Goal: Task Accomplishment & Management: Use online tool/utility

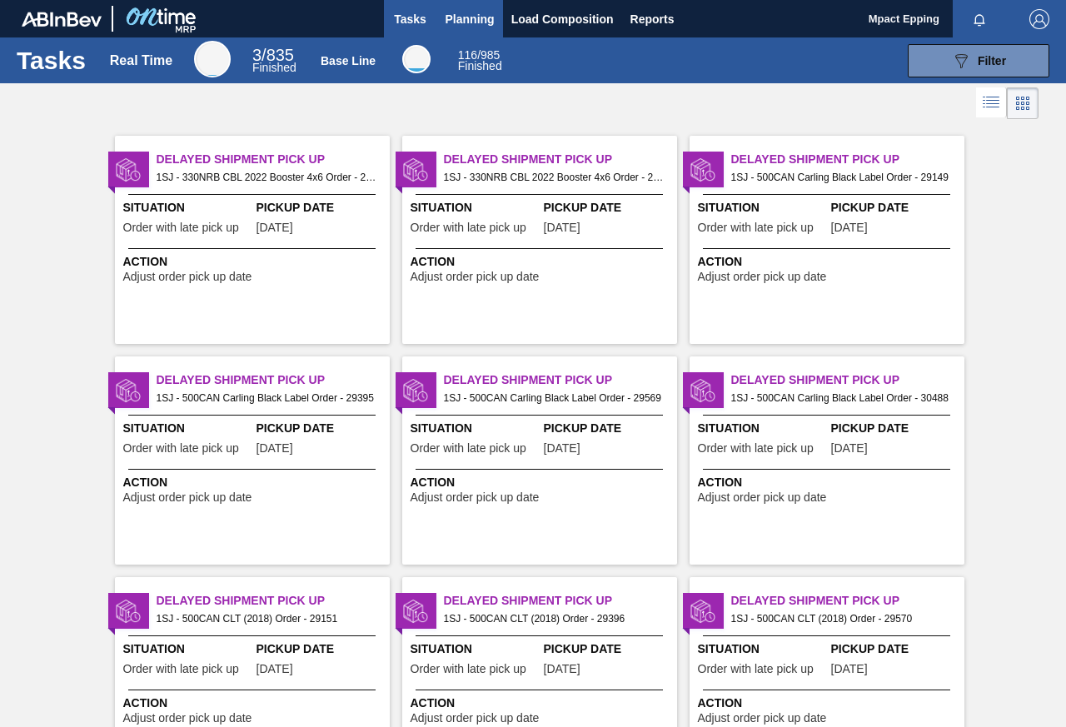
click at [484, 24] on span "Planning" at bounding box center [470, 19] width 49 height 20
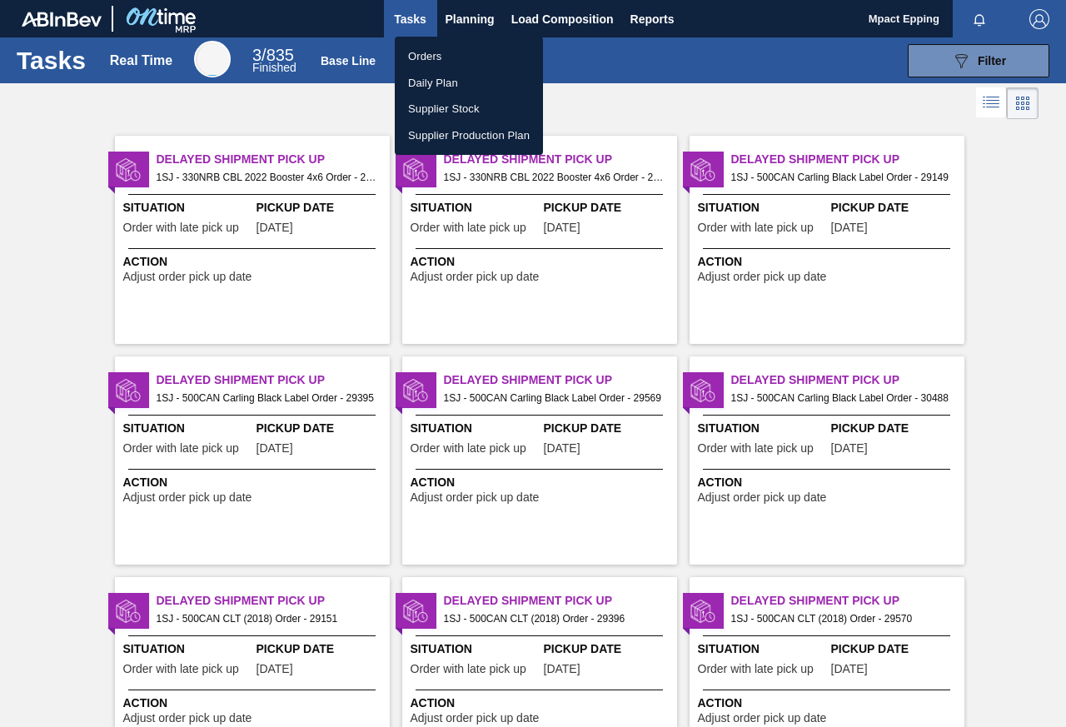
click at [434, 50] on li "Orders" at bounding box center [469, 56] width 148 height 27
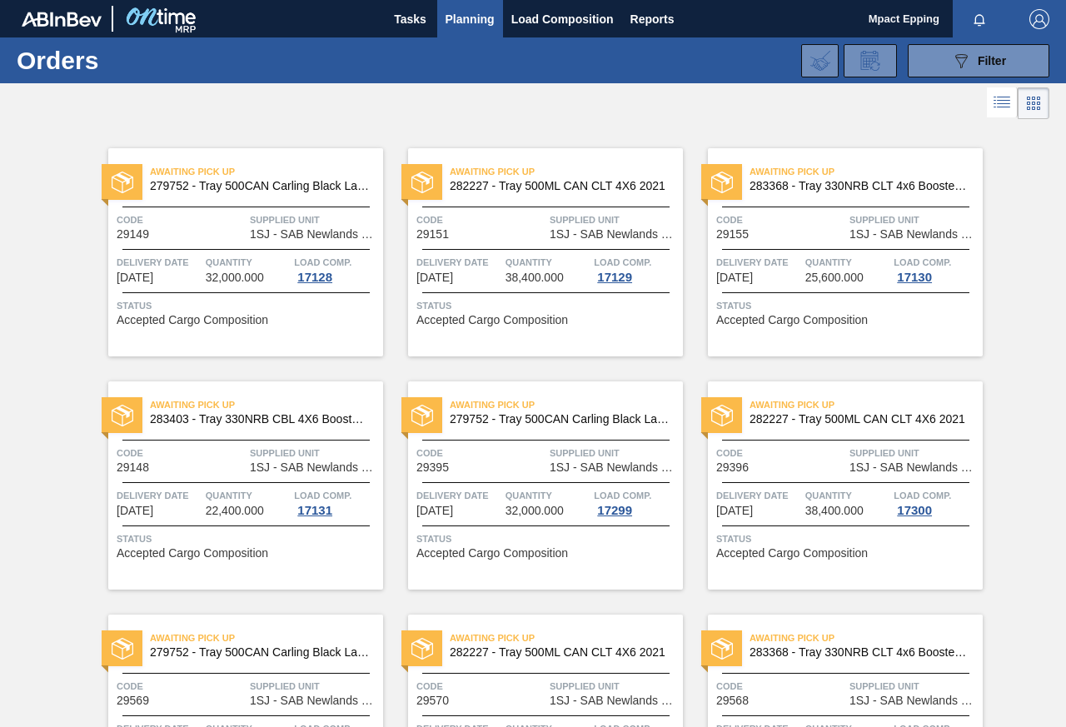
scroll to position [624, 0]
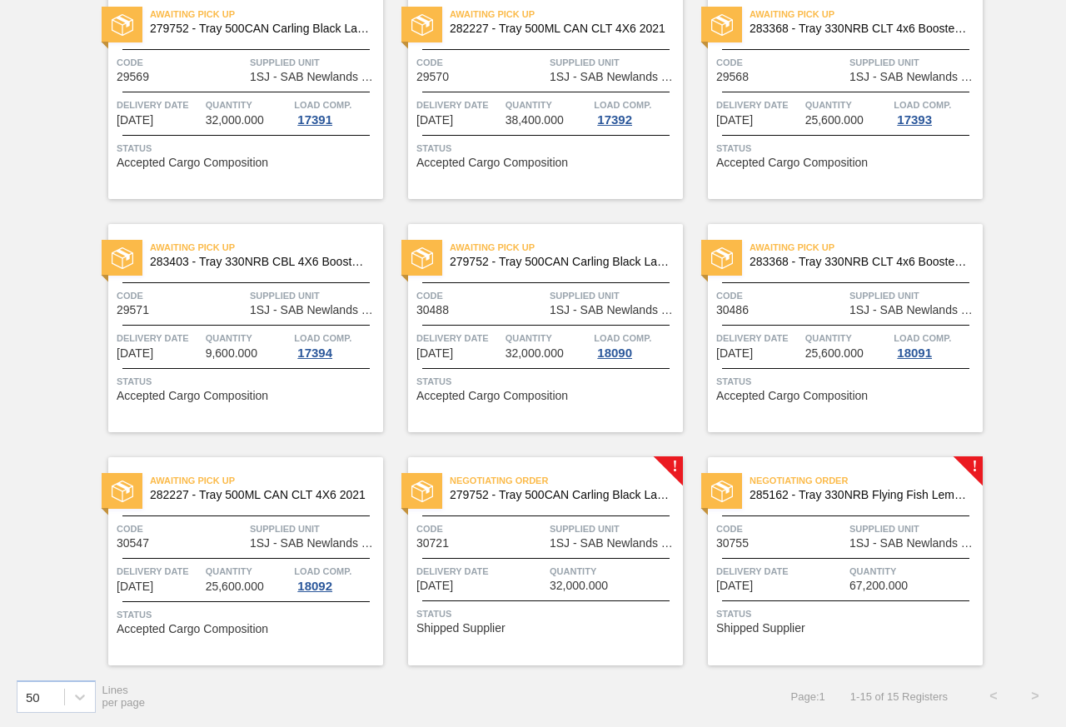
click at [539, 560] on div "Negotiating Order 279752 - Tray 500CAN Carling Black Label R Code 30721 Supplie…" at bounding box center [545, 561] width 275 height 208
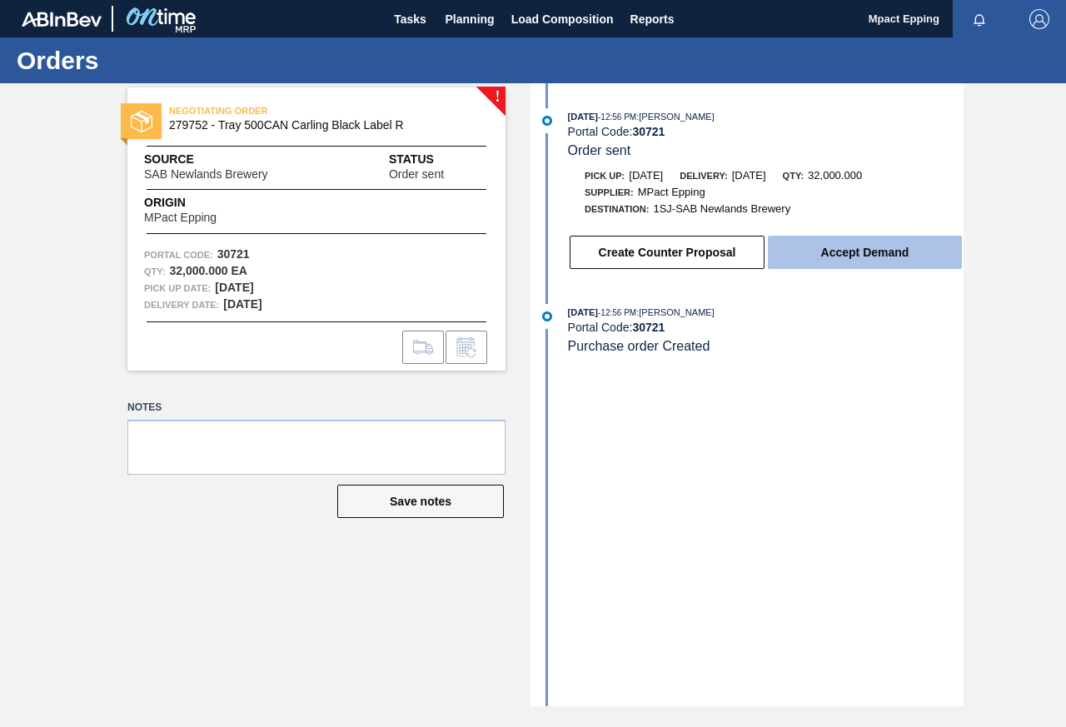
click at [827, 255] on button "Accept Demand" at bounding box center [865, 252] width 194 height 33
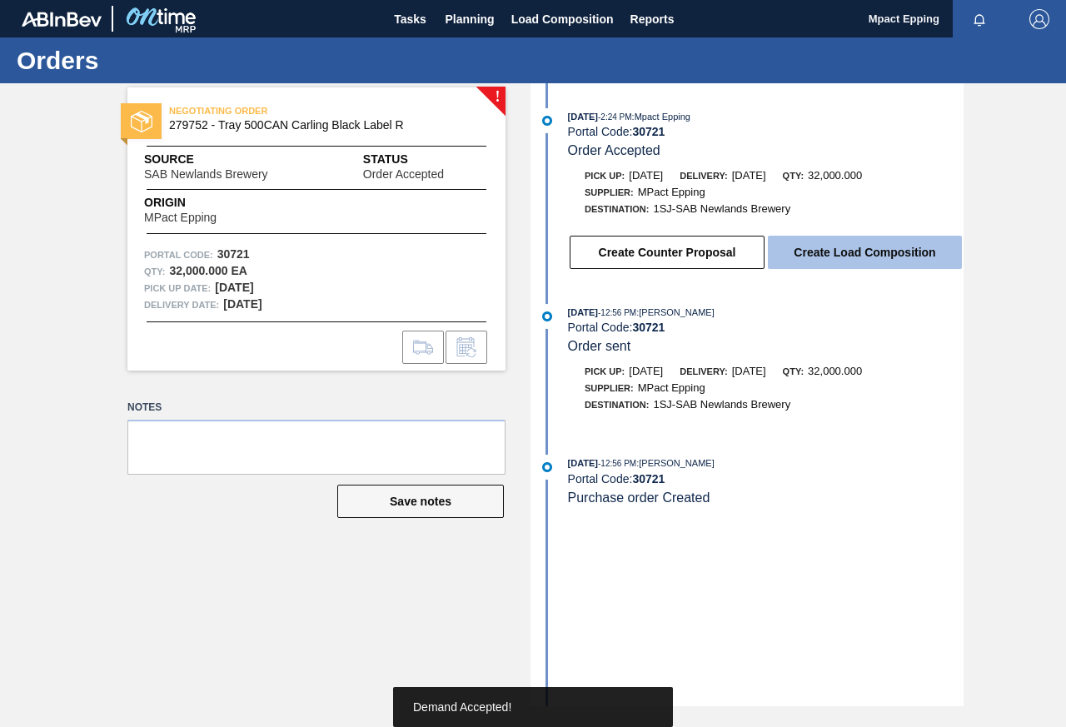
click at [834, 248] on button "Create Load Composition" at bounding box center [865, 252] width 194 height 33
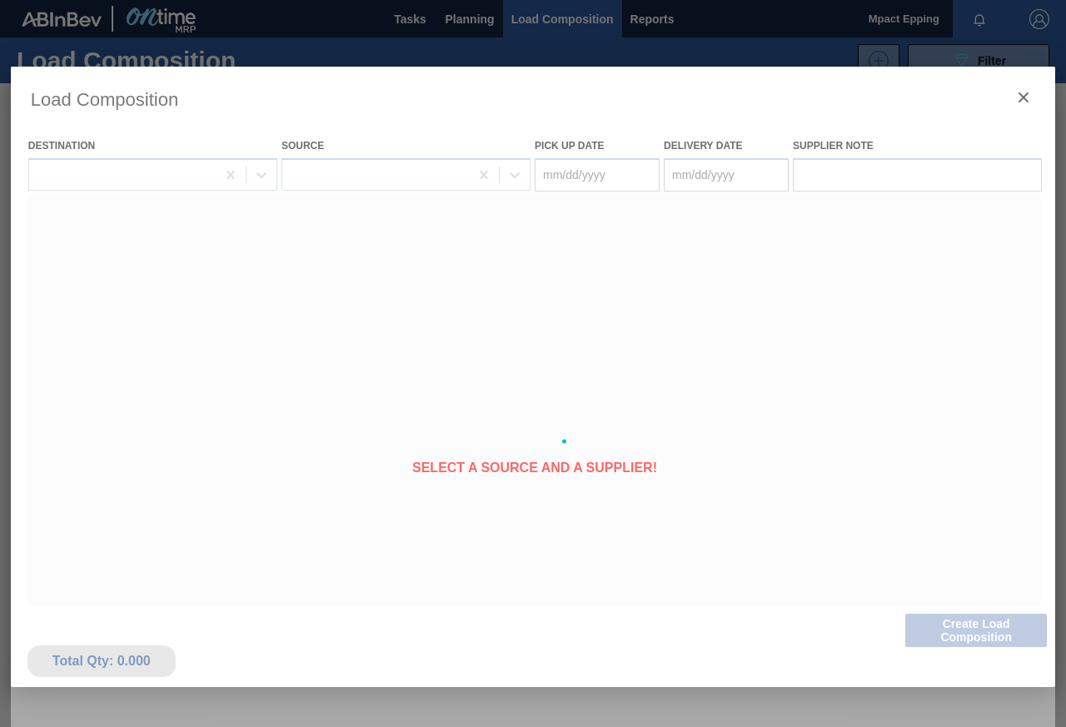
type Date "[DATE]"
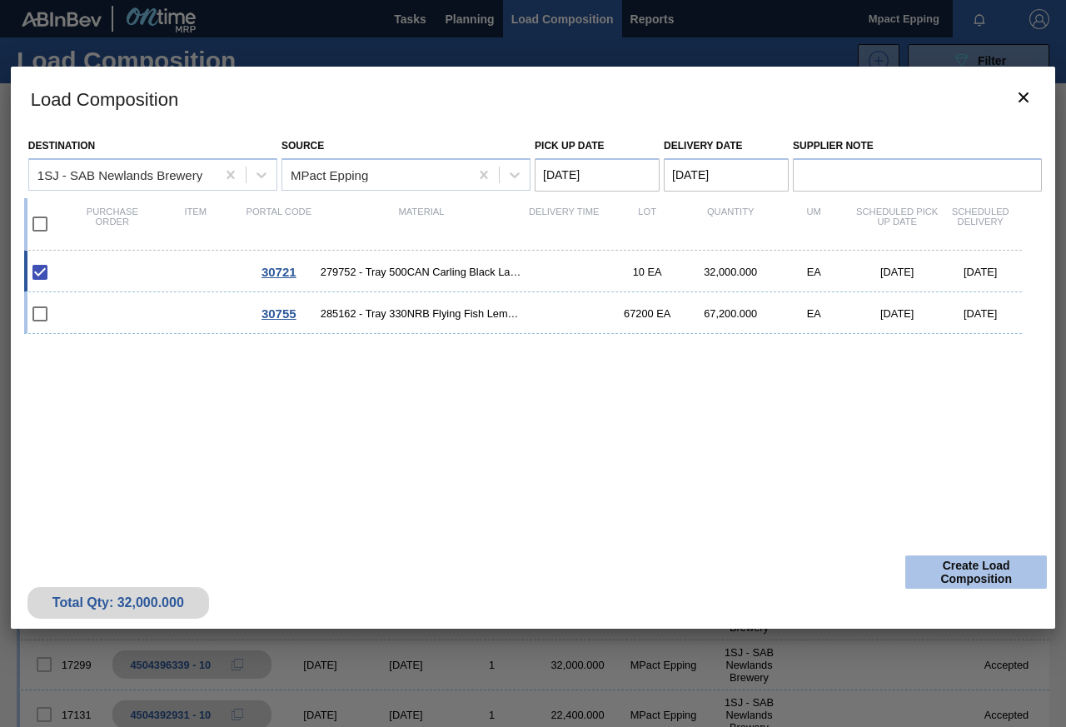
click at [950, 562] on button "Create Load Composition" at bounding box center [976, 571] width 142 height 33
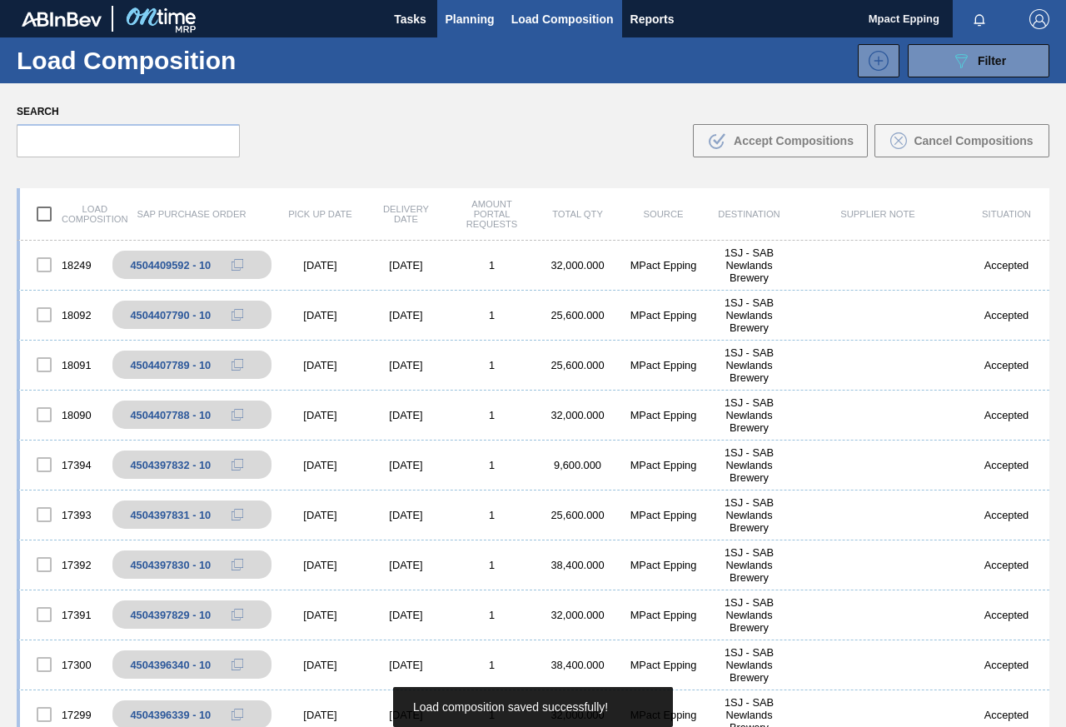
click at [466, 27] on span "Planning" at bounding box center [470, 19] width 49 height 20
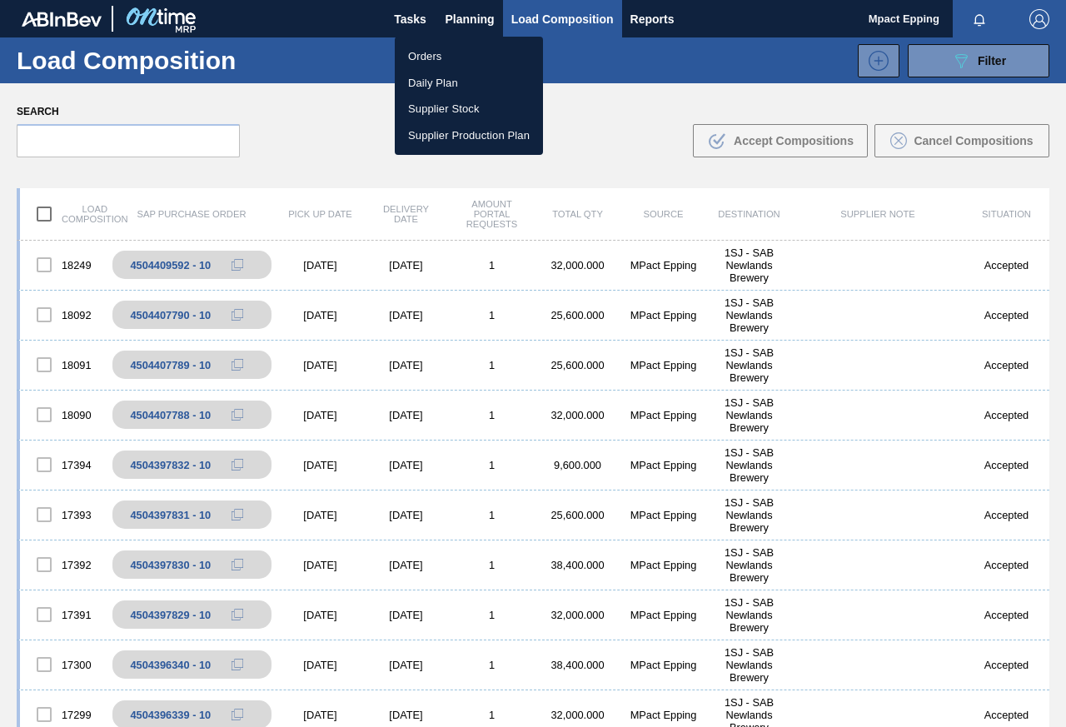
click at [433, 56] on li "Orders" at bounding box center [469, 56] width 148 height 27
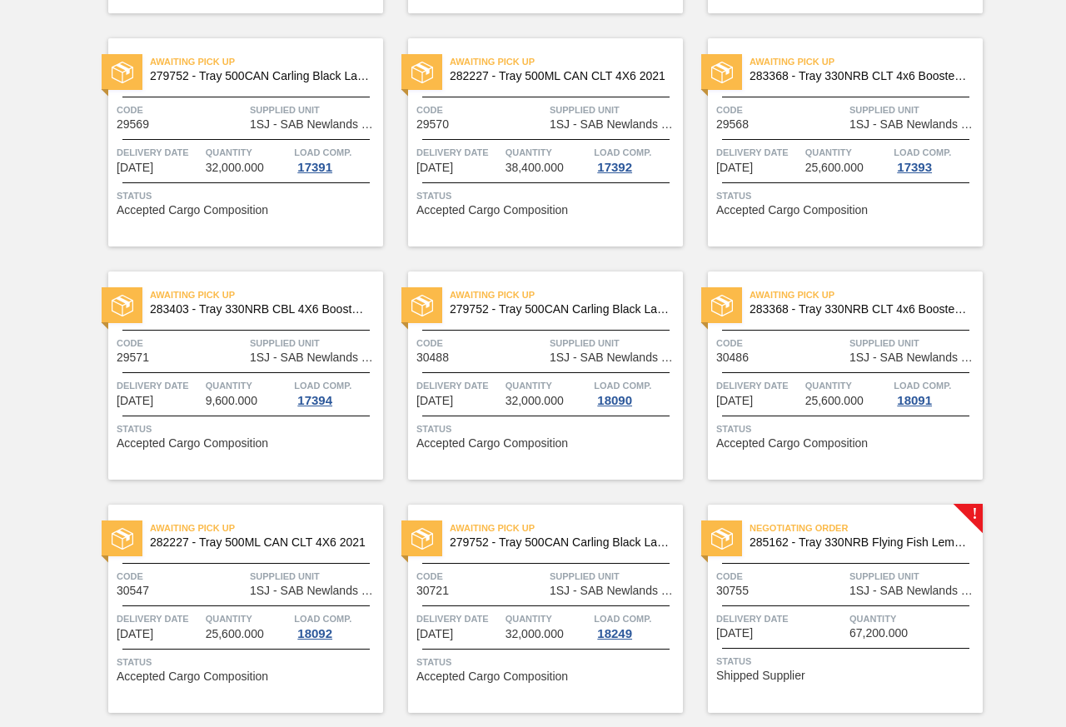
scroll to position [624, 0]
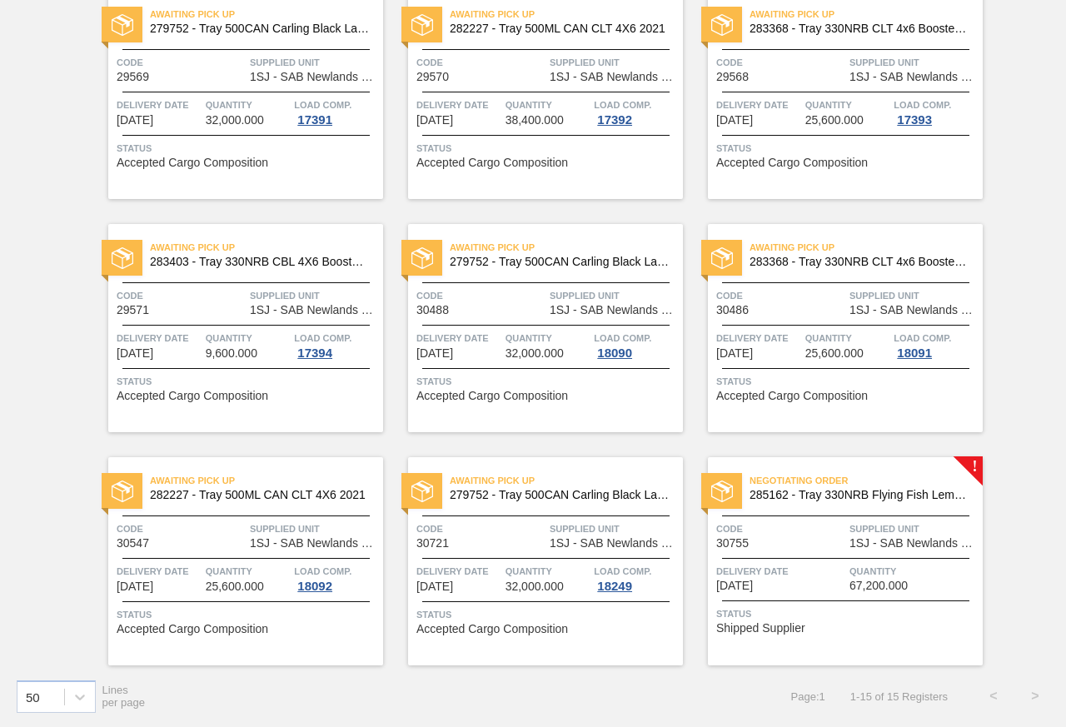
click at [802, 554] on div "Negotiating Order 285162 - Tray 330NRB Flying Fish Lemon PU Code 30755 Supplied…" at bounding box center [845, 561] width 275 height 208
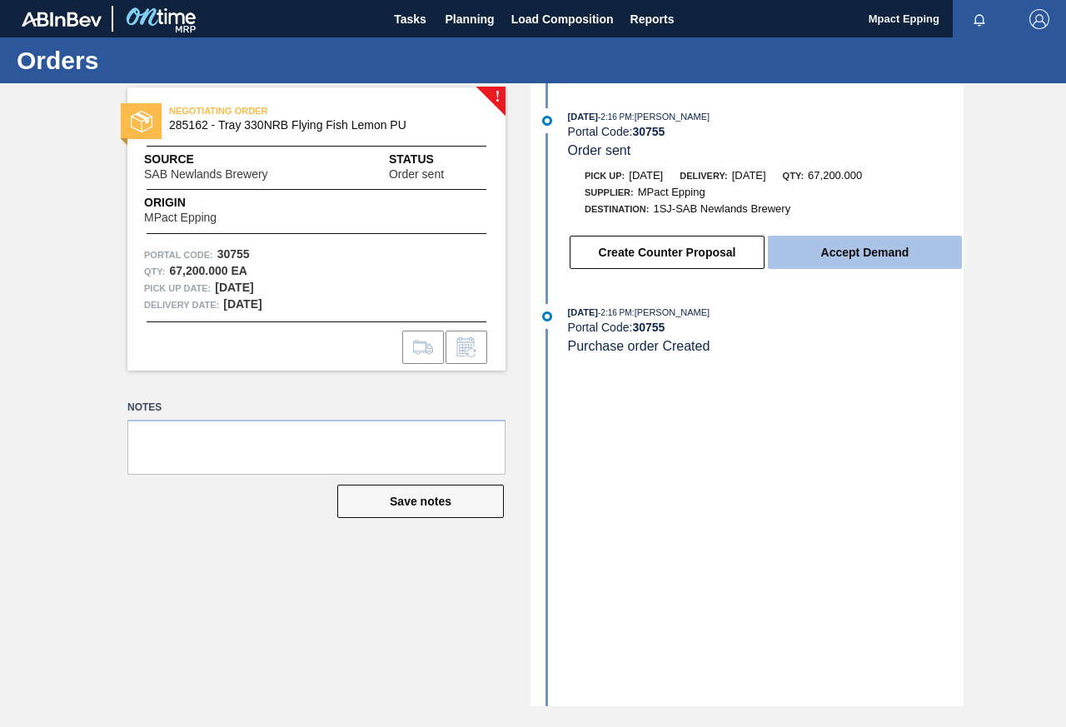
click at [818, 246] on button "Accept Demand" at bounding box center [865, 252] width 194 height 33
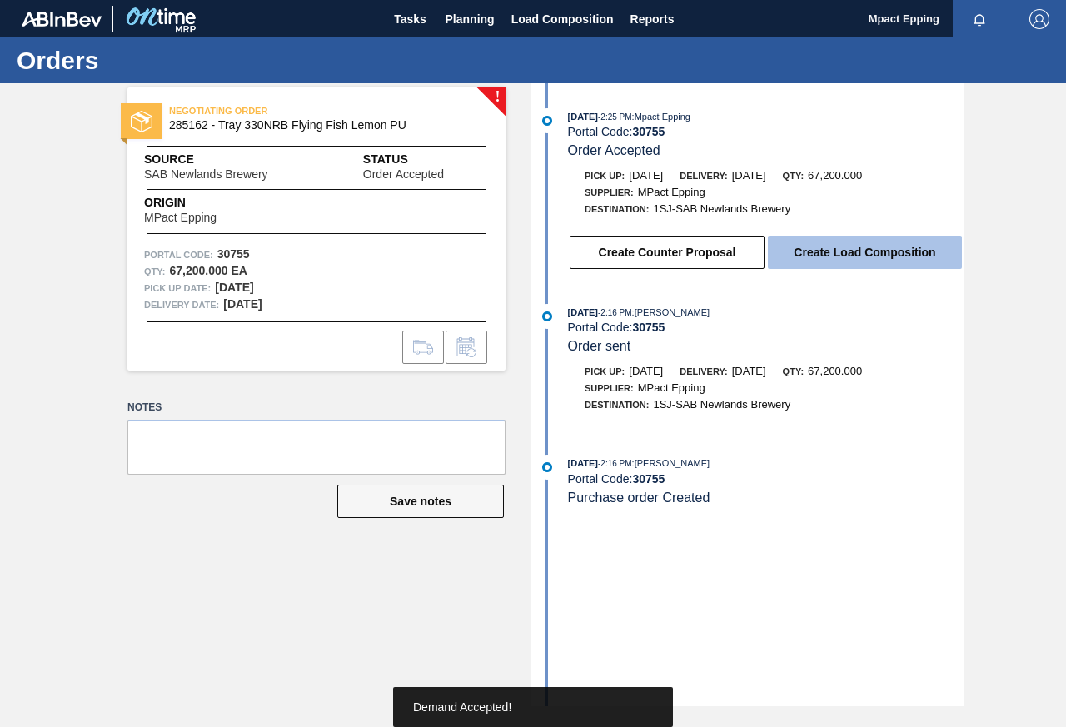
click at [841, 256] on button "Create Load Composition" at bounding box center [865, 252] width 194 height 33
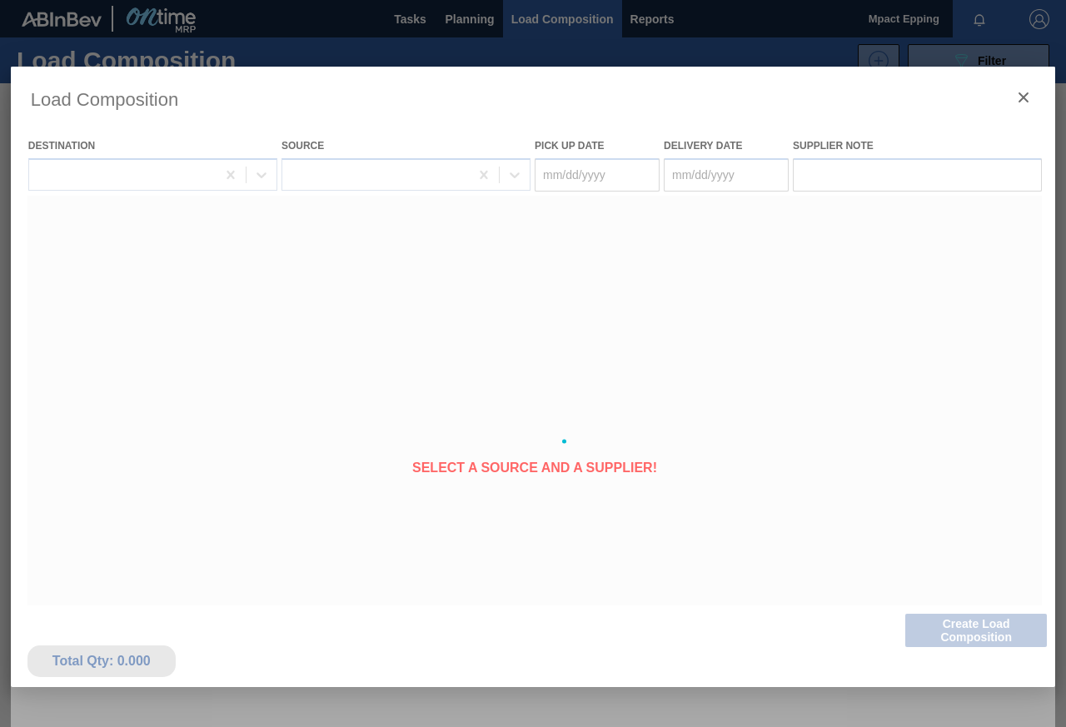
type Date "[DATE]"
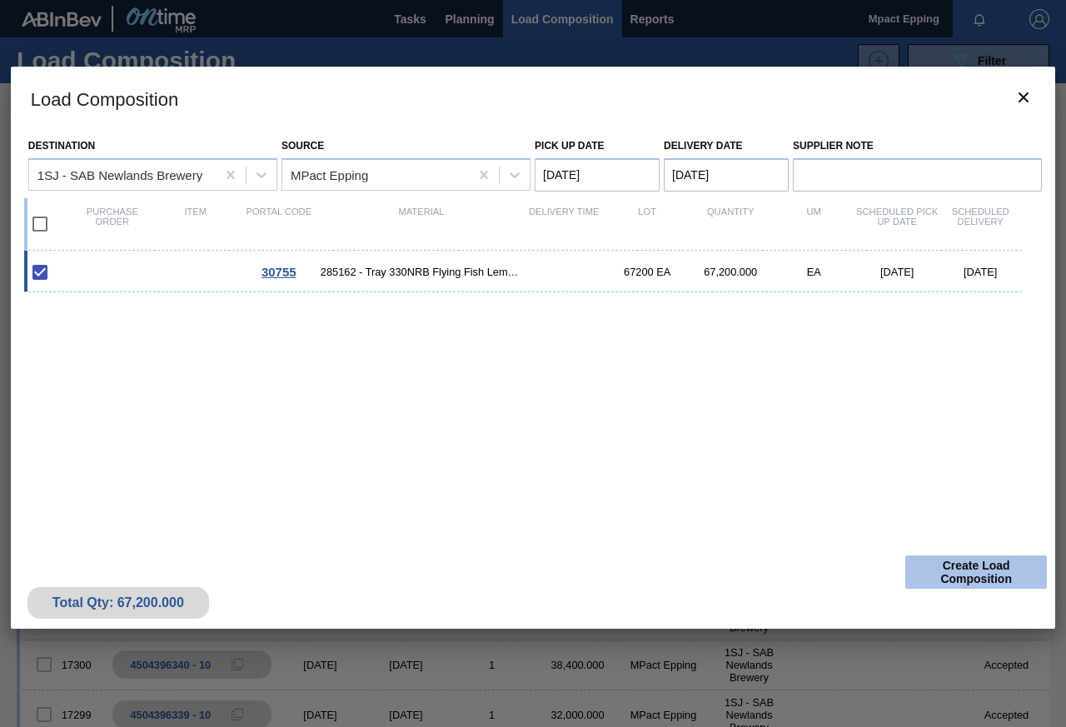
click at [983, 571] on button "Create Load Composition" at bounding box center [976, 571] width 142 height 33
